Goal: Contribute content: Contribute content

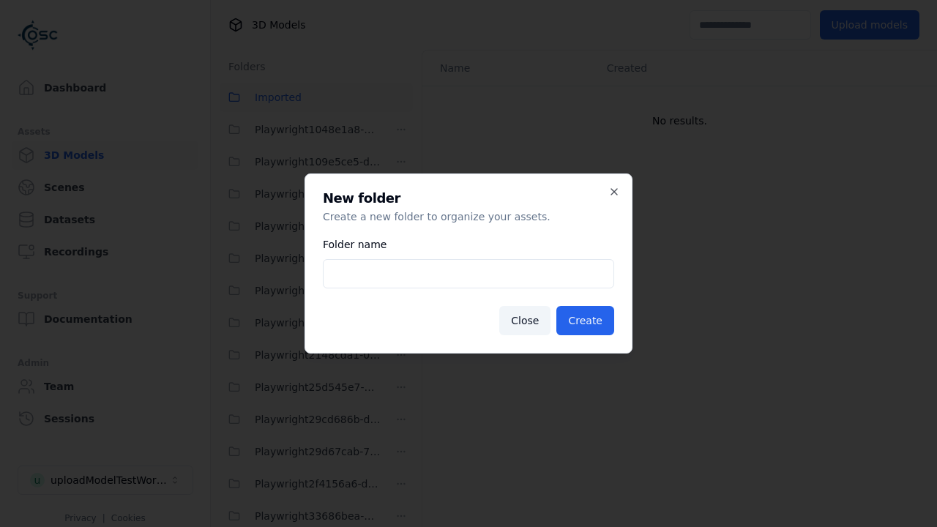
scroll to position [2448, 0]
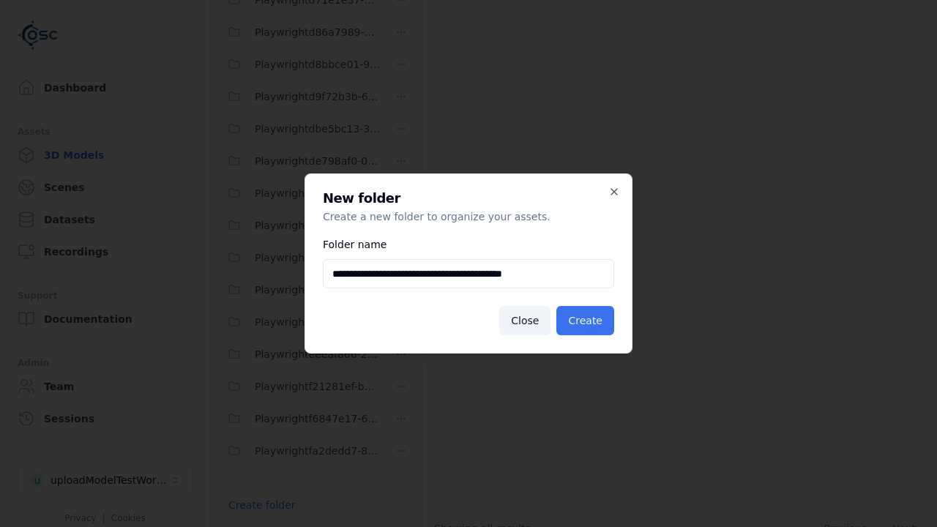
type input "**********"
click at [587, 321] on button "Create" at bounding box center [585, 320] width 58 height 29
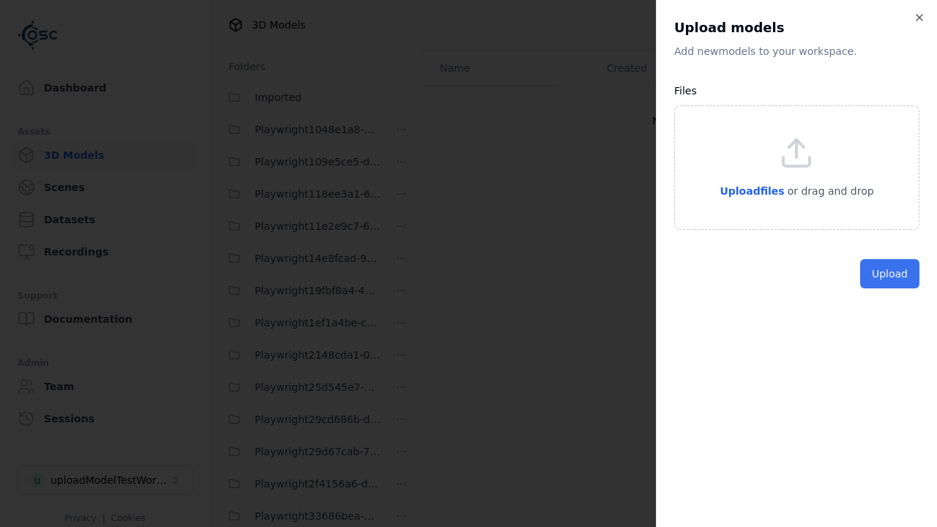
click at [891, 288] on button "Upload" at bounding box center [889, 273] width 59 height 29
